Goal: Go to known website: Access a specific website the user already knows

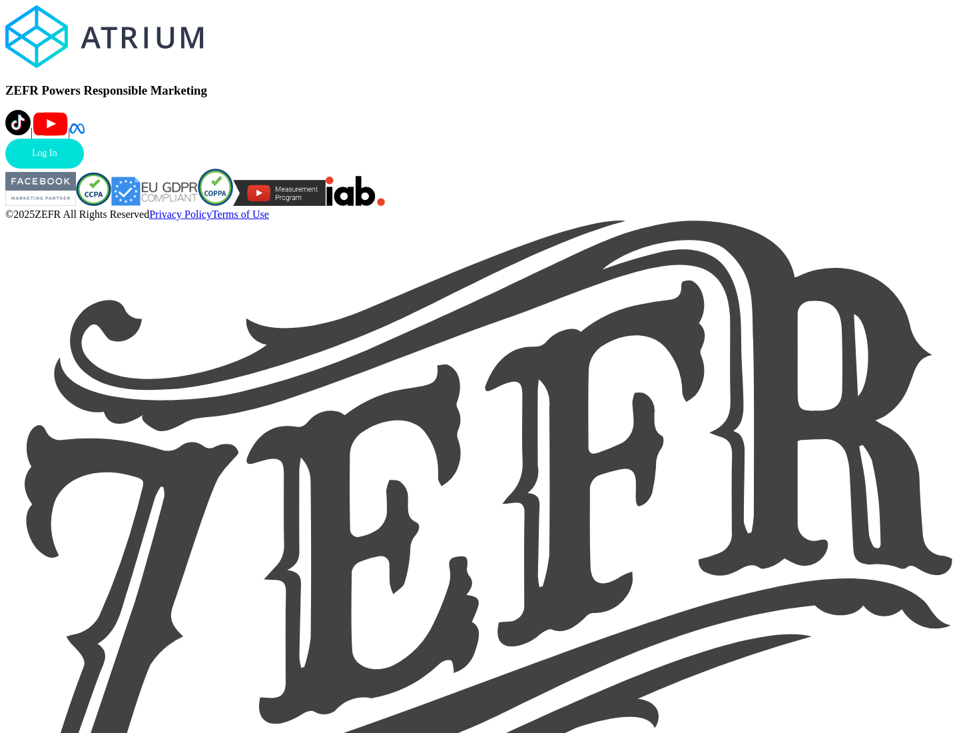
click at [84, 169] on link "Log In" at bounding box center [44, 154] width 79 height 30
